Goal: Transaction & Acquisition: Obtain resource

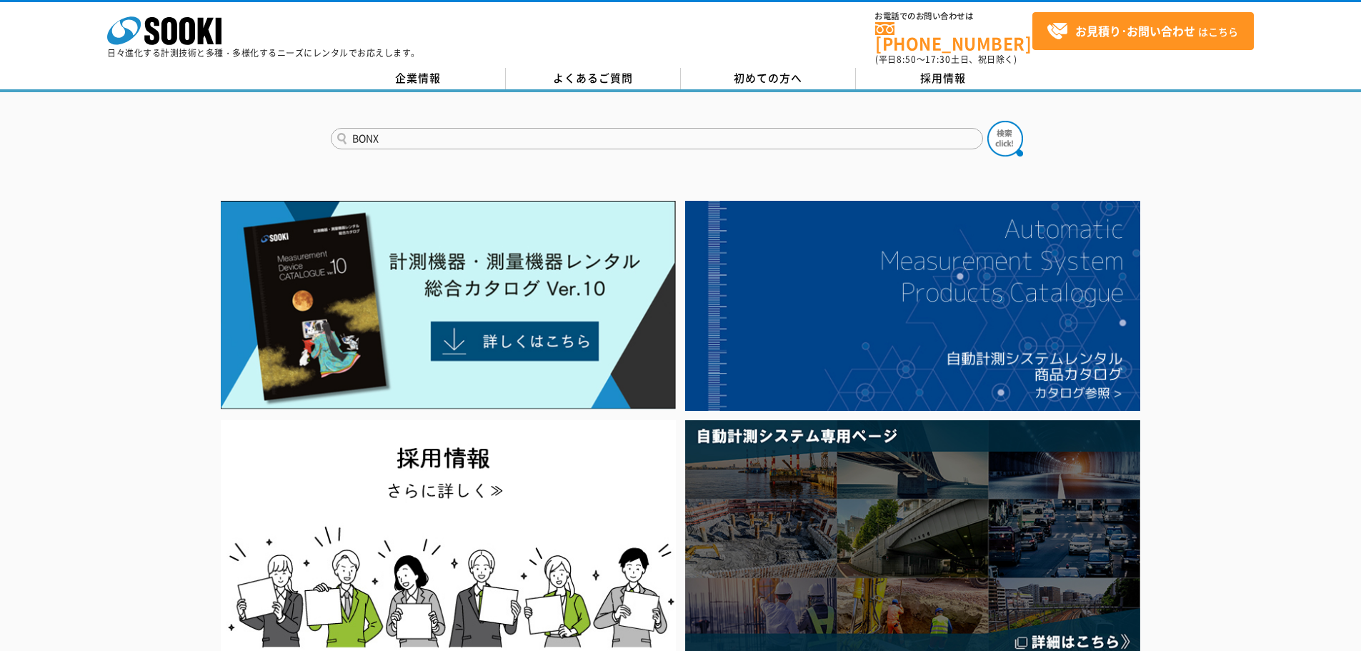
type input "BONX"
click at [987, 121] on button at bounding box center [1005, 139] width 36 height 36
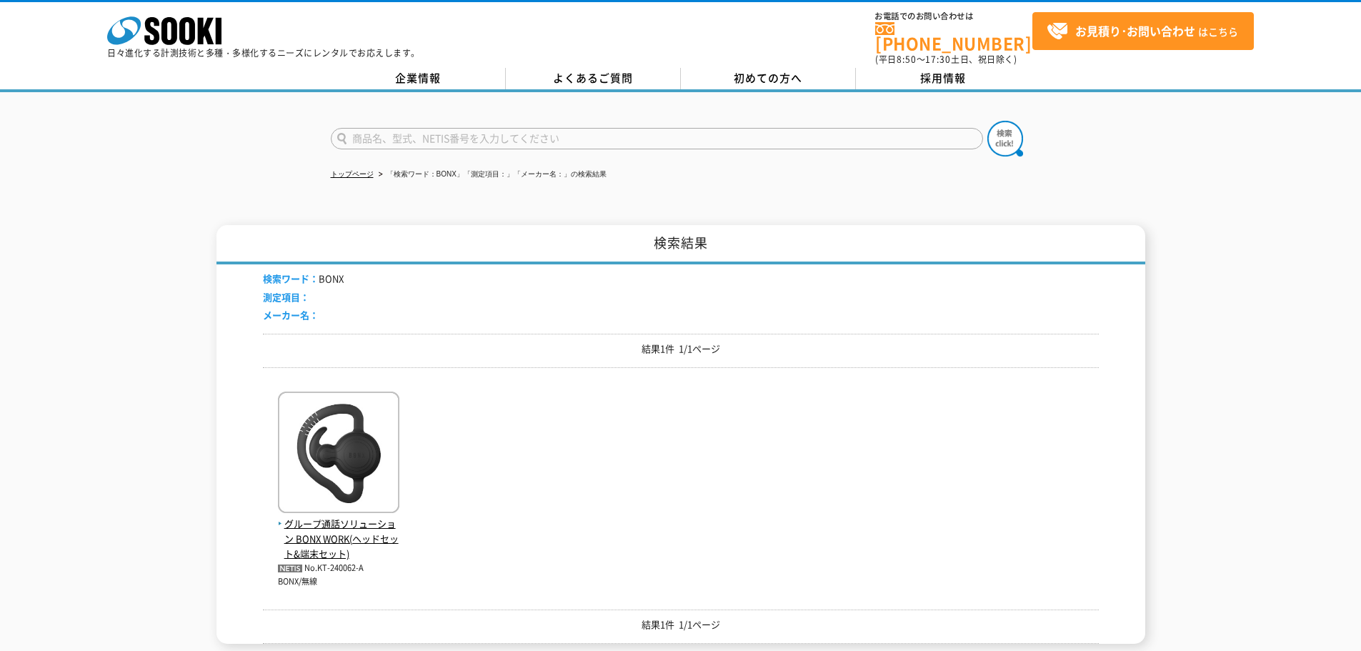
click at [326, 469] on img at bounding box center [338, 453] width 121 height 125
click at [340, 521] on span "グループ通話ソリューション BONX WORK(ヘッドセット&端末セット)" at bounding box center [338, 538] width 121 height 44
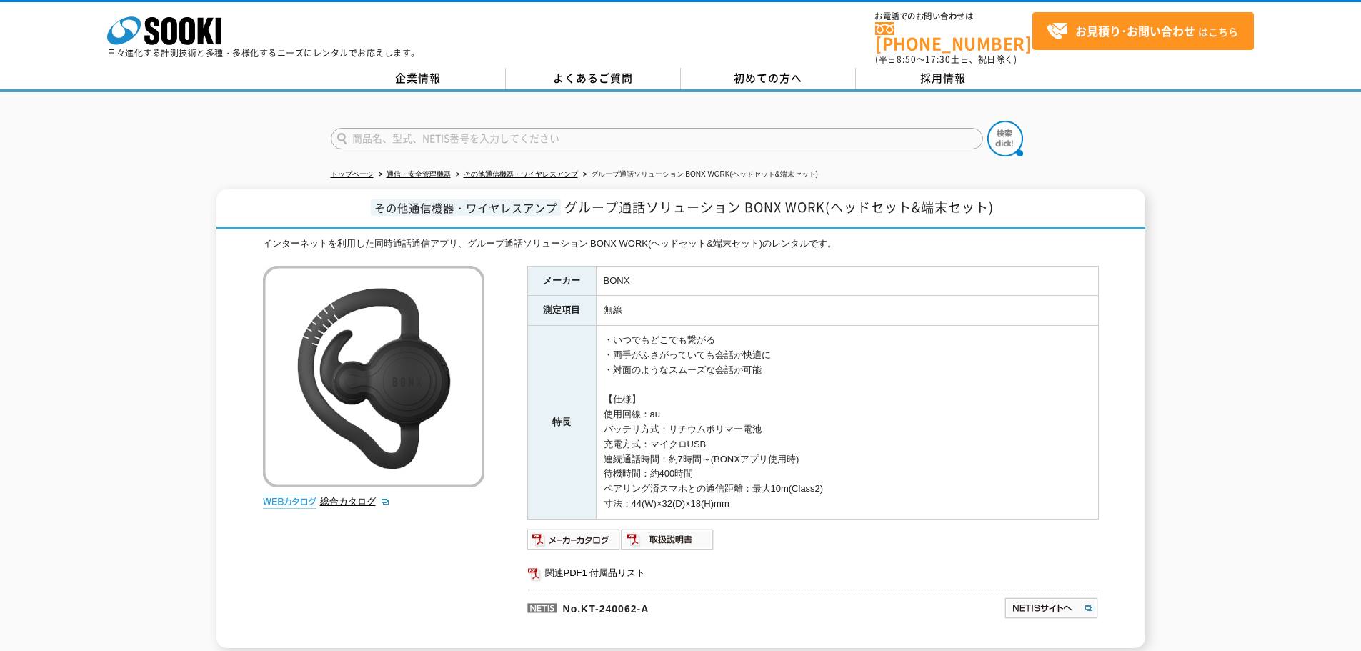
click at [470, 134] on input "text" at bounding box center [657, 138] width 652 height 21
type input "商品名、型式、NETIS番号を入力してください"
click at [601, 563] on link "関連PDF1 付属品リスト" at bounding box center [812, 572] width 571 height 19
